Goal: Check status: Check status

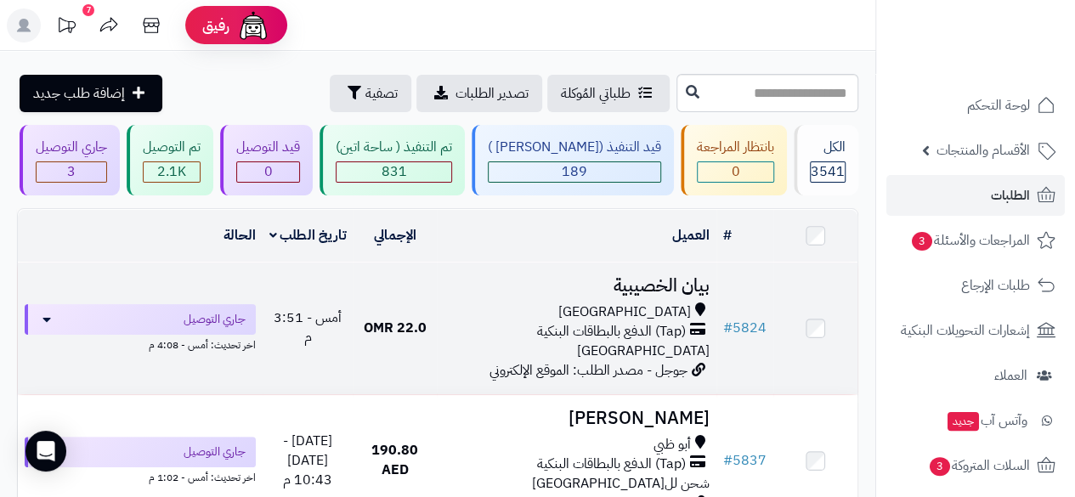
click at [743, 368] on td "# 5824" at bounding box center [744, 329] width 57 height 132
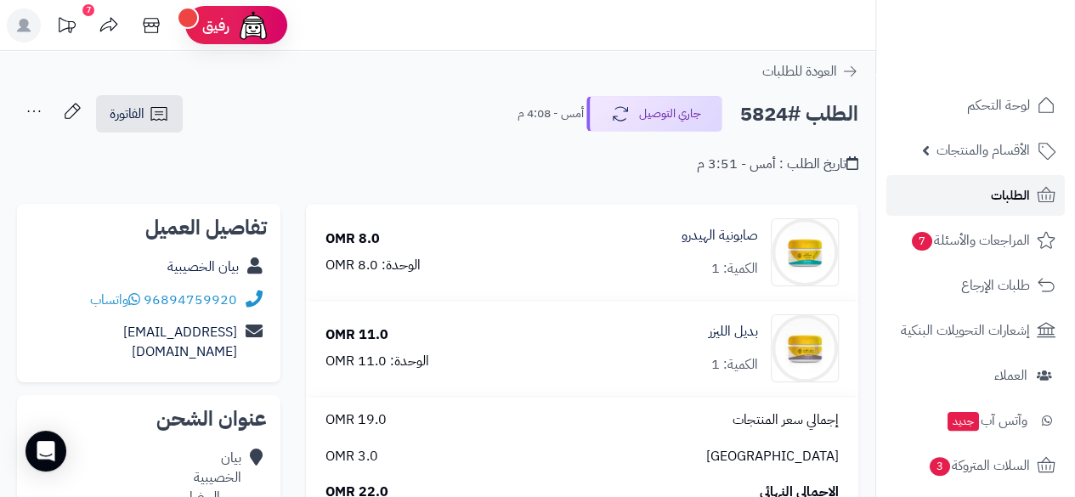
click at [923, 205] on link "الطلبات" at bounding box center [975, 195] width 178 height 41
